Goal: Obtain resource: Download file/media

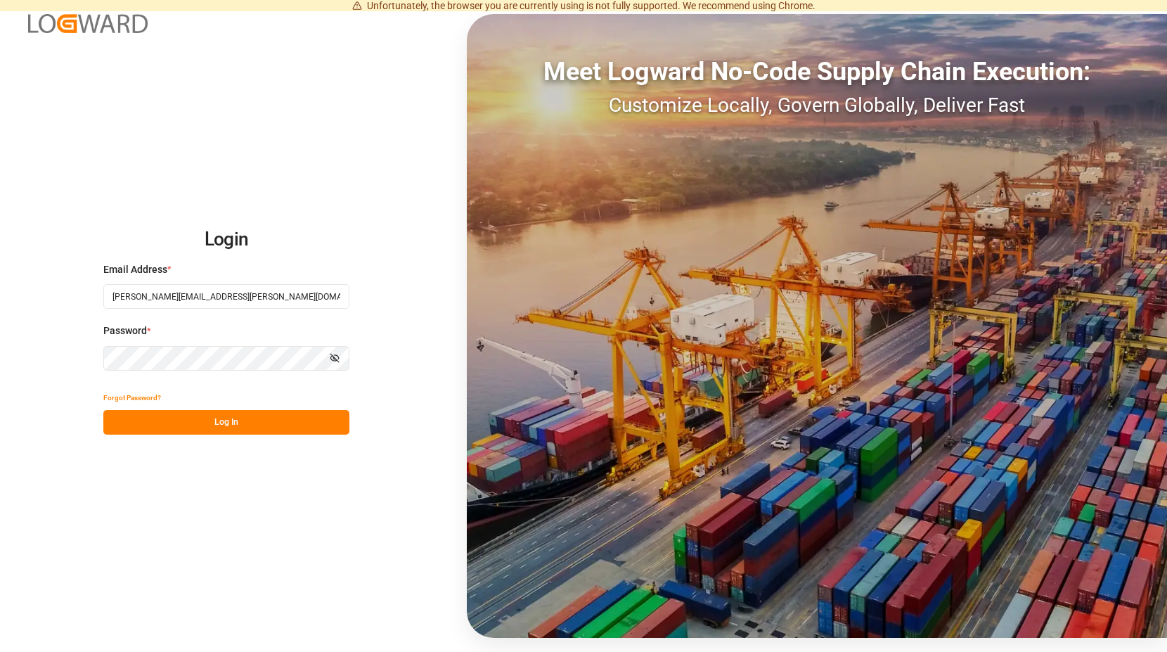
click at [251, 423] on button "Log In" at bounding box center [226, 422] width 246 height 25
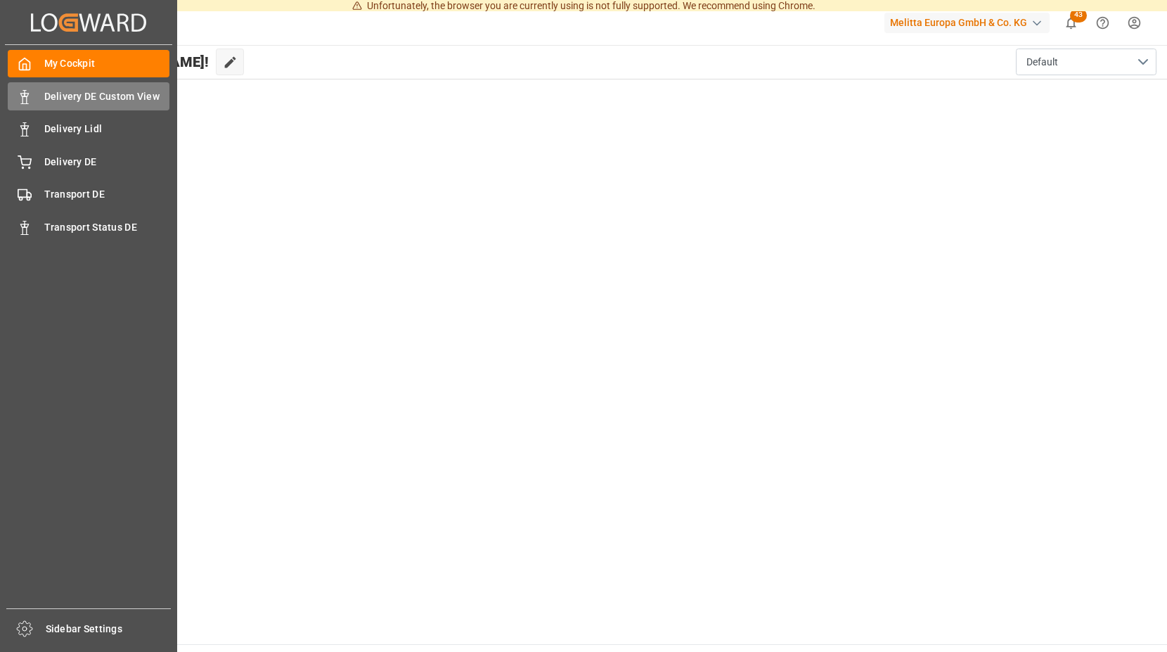
click at [114, 97] on span "Delivery DE Custom View" at bounding box center [107, 96] width 126 height 15
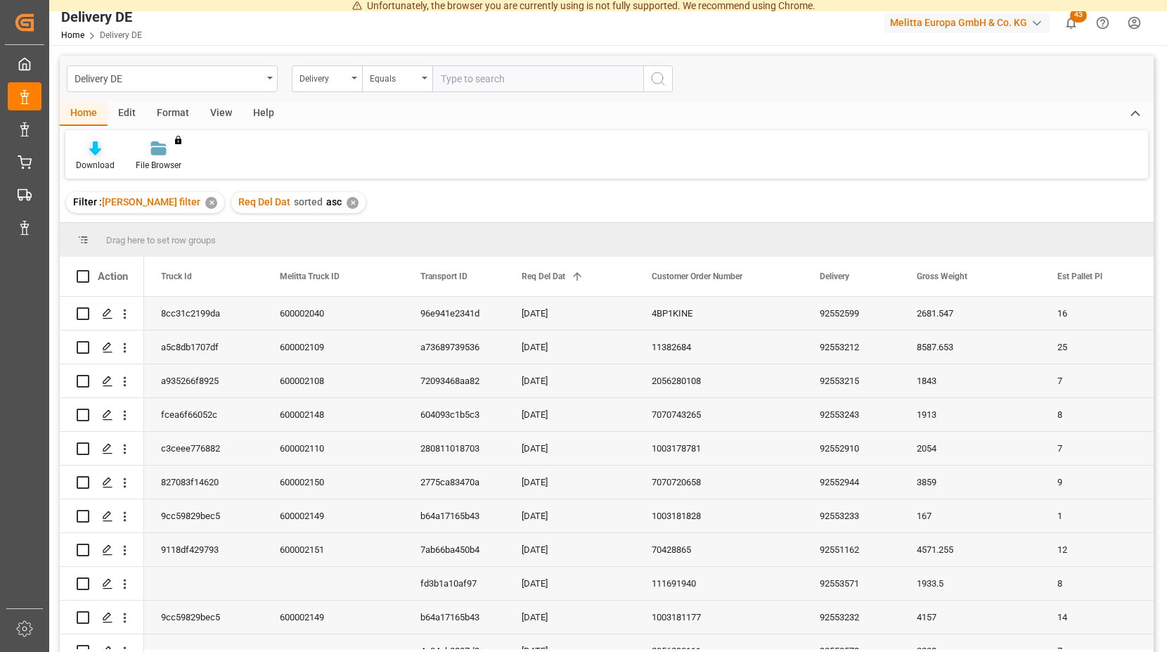
click at [98, 157] on div "Download" at bounding box center [95, 156] width 60 height 31
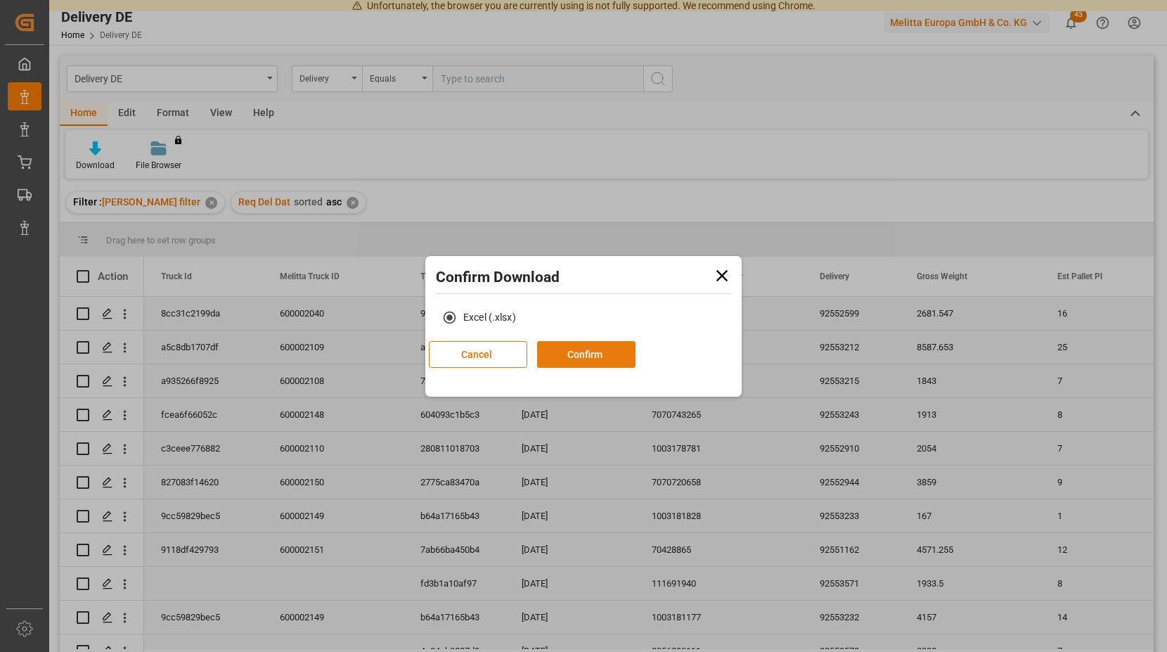
click at [635, 359] on button "Confirm" at bounding box center [586, 354] width 98 height 27
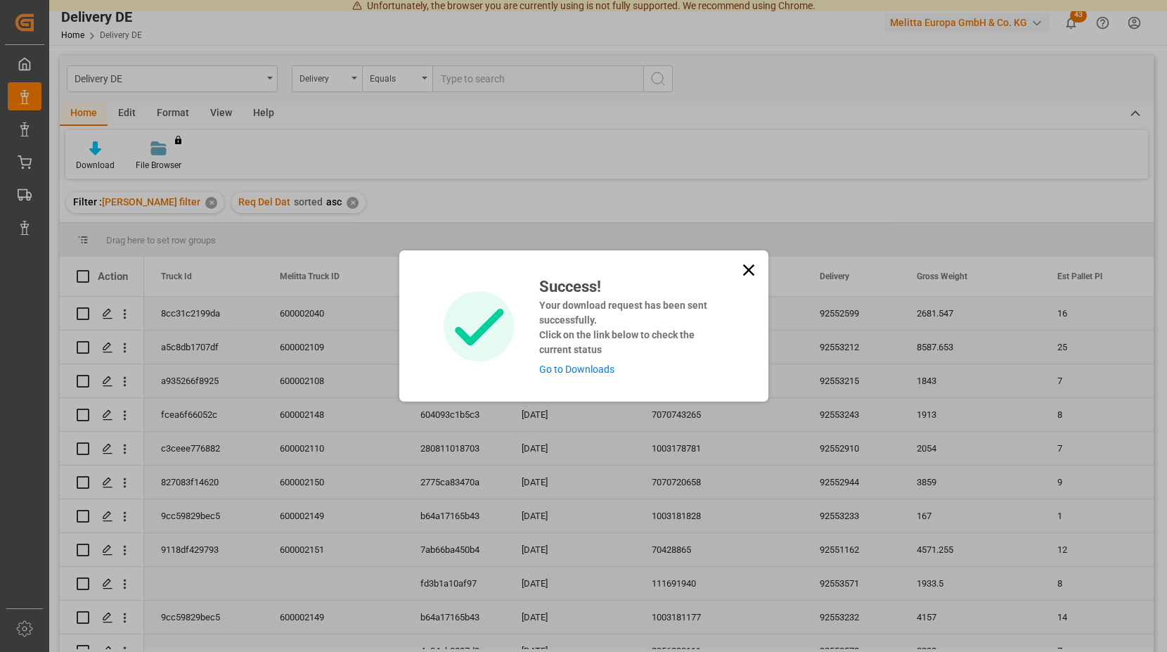
click at [568, 369] on link "Go to Downloads" at bounding box center [576, 368] width 75 height 11
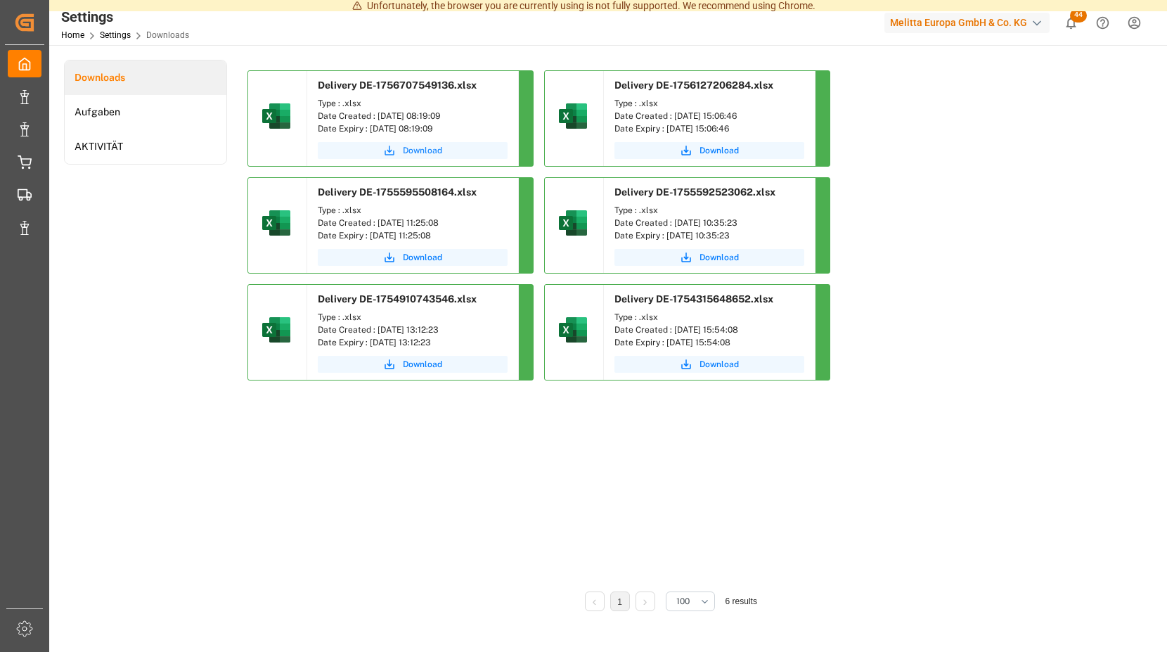
click at [416, 148] on span "Download" at bounding box center [422, 150] width 39 height 13
